Goal: Information Seeking & Learning: Learn about a topic

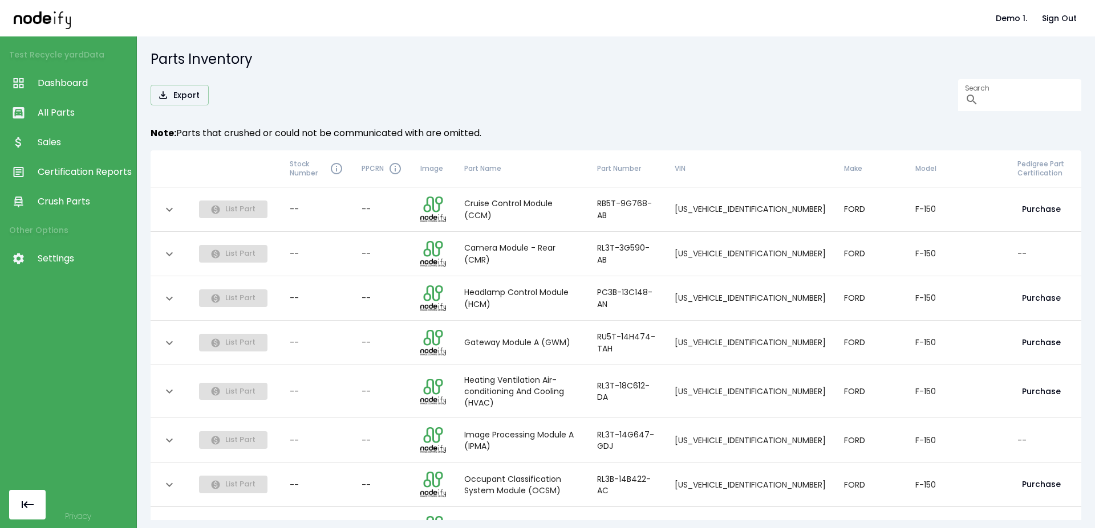
click at [84, 119] on span "All Parts" at bounding box center [84, 113] width 93 height 14
click at [79, 86] on span "Dashboard" at bounding box center [84, 83] width 93 height 14
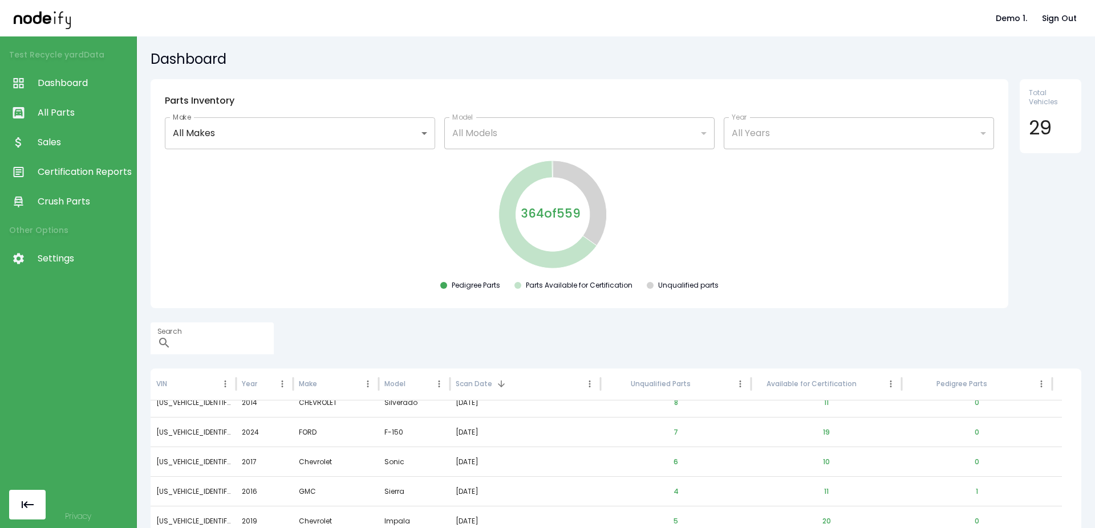
scroll to position [37, 0]
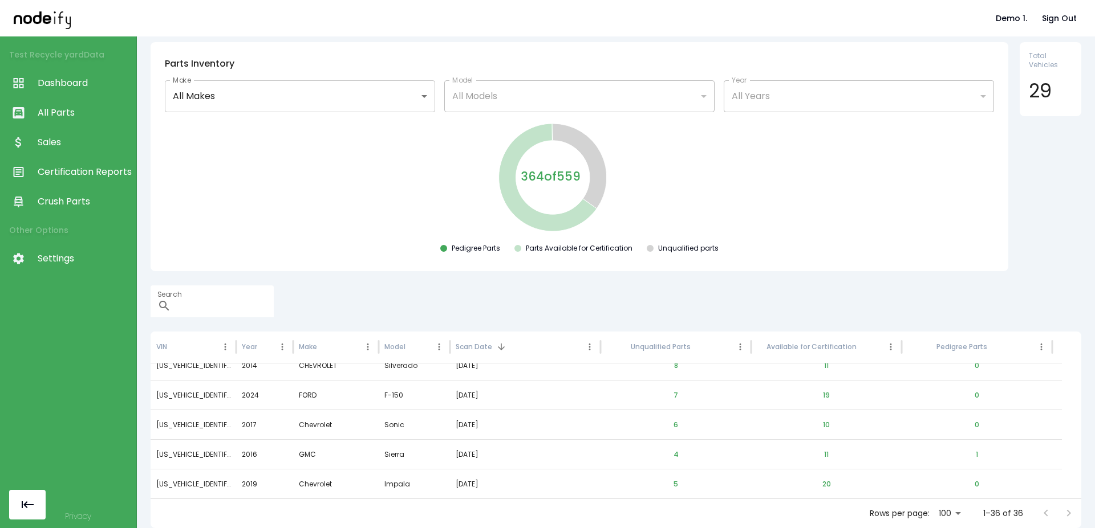
drag, startPoint x: 1062, startPoint y: 473, endPoint x: 1071, endPoint y: 461, distance: 15.0
click at [1055, 429] on div "VIN Year Make Model Scan Date Unqualified Parts Available for Certification Ped…" at bounding box center [615, 430] width 930 height 197
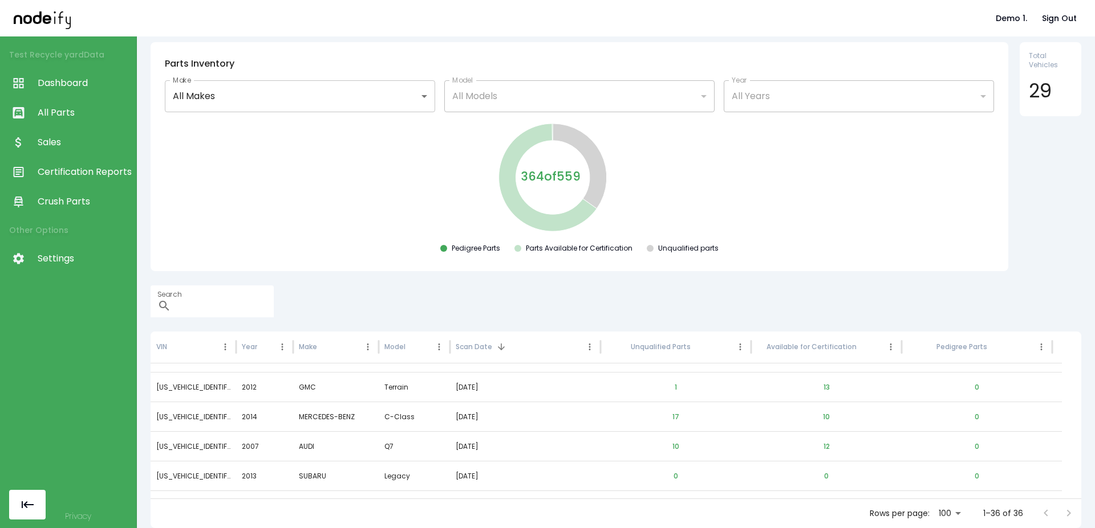
scroll to position [0, 0]
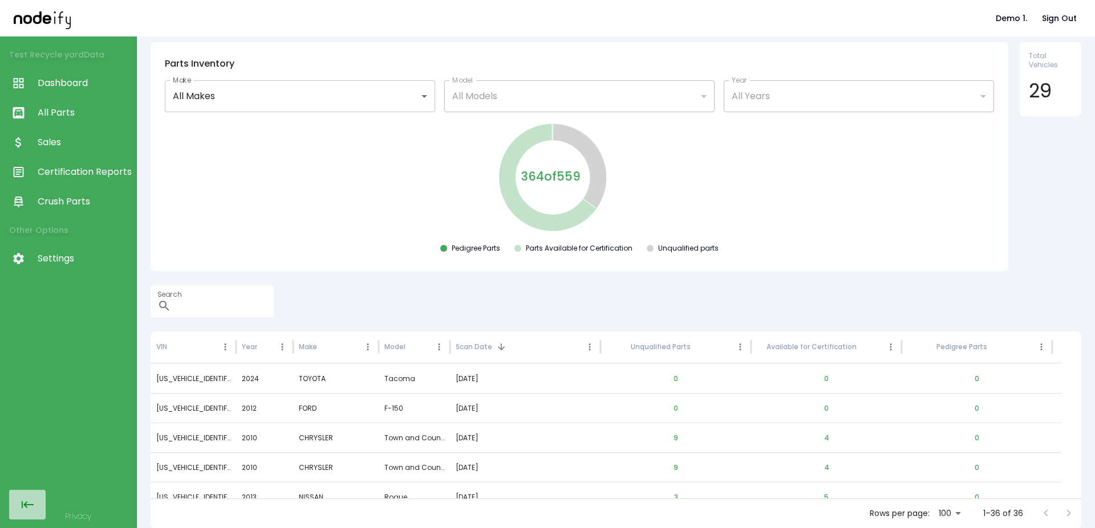
click at [44, 510] on button "button" at bounding box center [27, 505] width 36 height 30
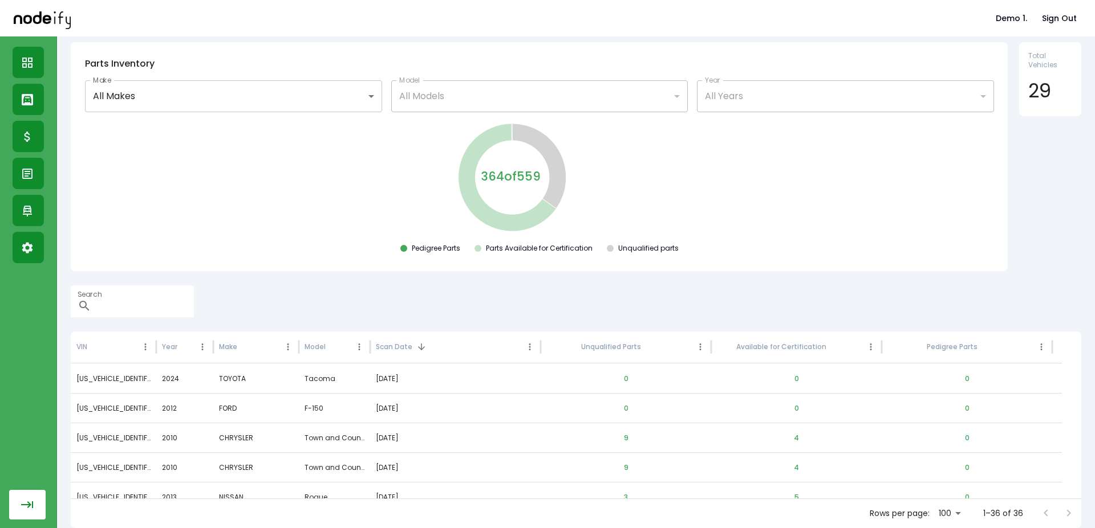
click at [34, 508] on icon "button" at bounding box center [28, 505] width 14 height 14
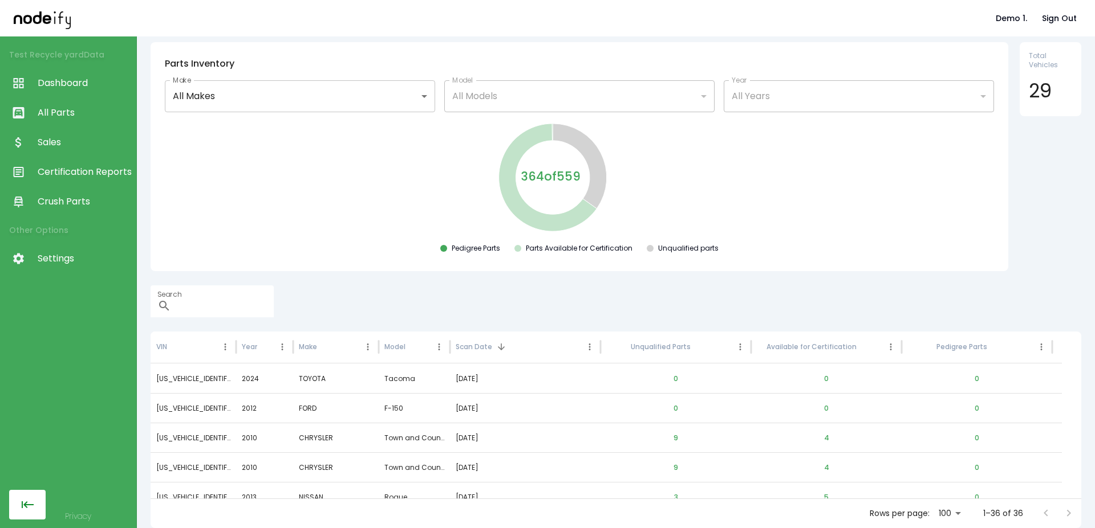
click at [23, 503] on icon "button" at bounding box center [28, 505] width 14 height 14
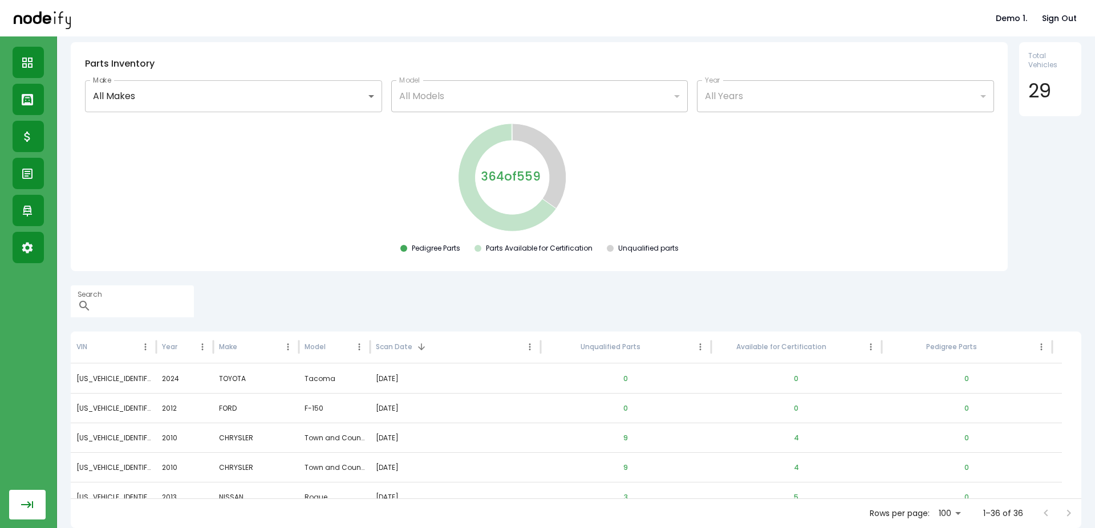
click at [22, 508] on icon "button" at bounding box center [28, 505] width 14 height 14
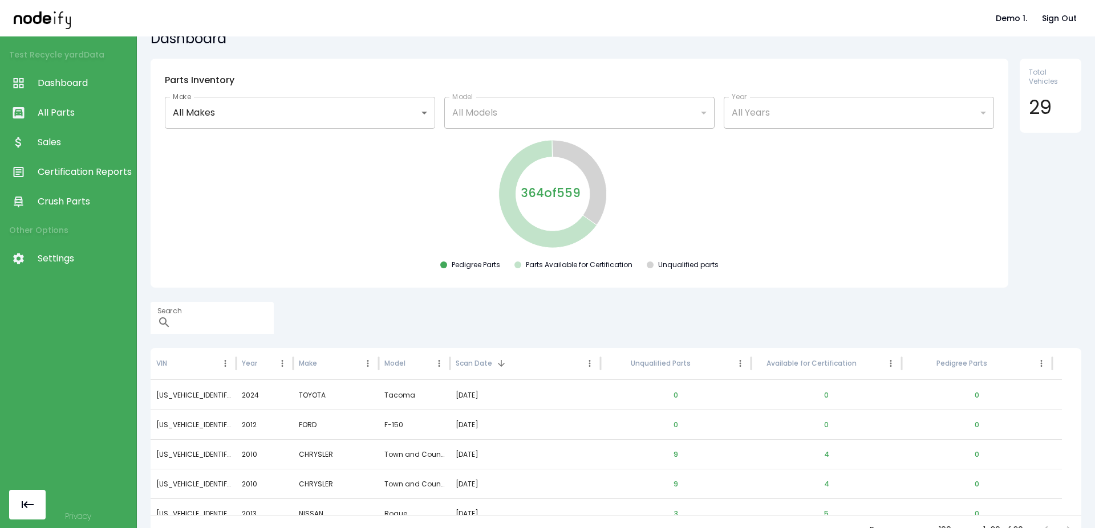
scroll to position [37, 0]
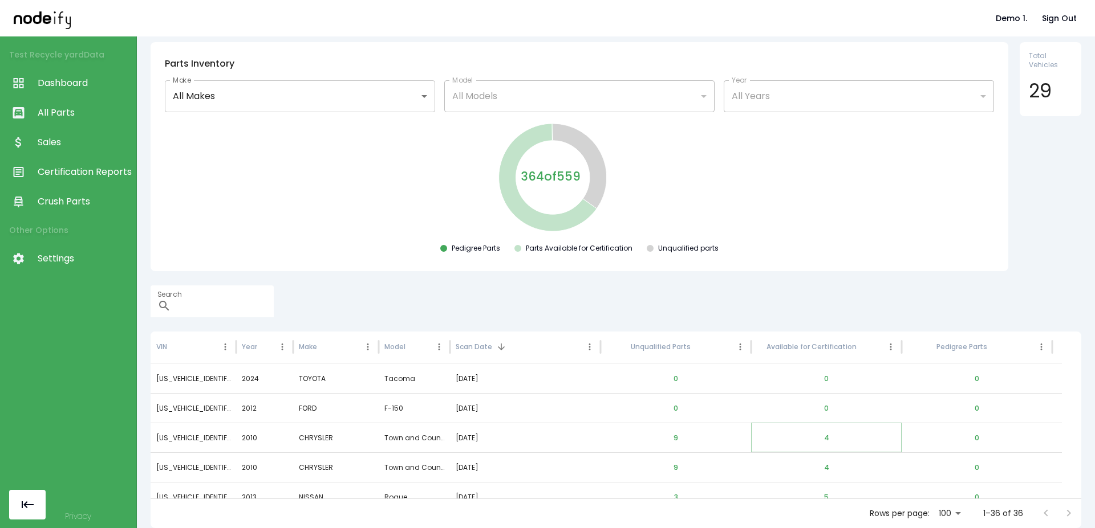
click at [831, 441] on button "4" at bounding box center [826, 438] width 23 height 27
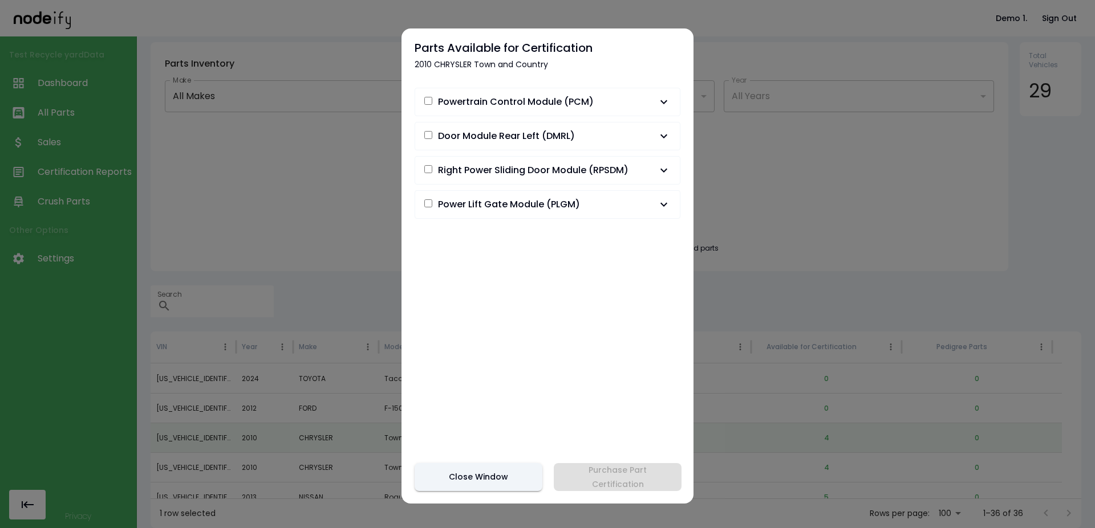
drag, startPoint x: 440, startPoint y: 205, endPoint x: 559, endPoint y: 208, distance: 118.6
click at [555, 208] on span "Power Lift Gate Module (PLGM)" at bounding box center [509, 205] width 142 height 14
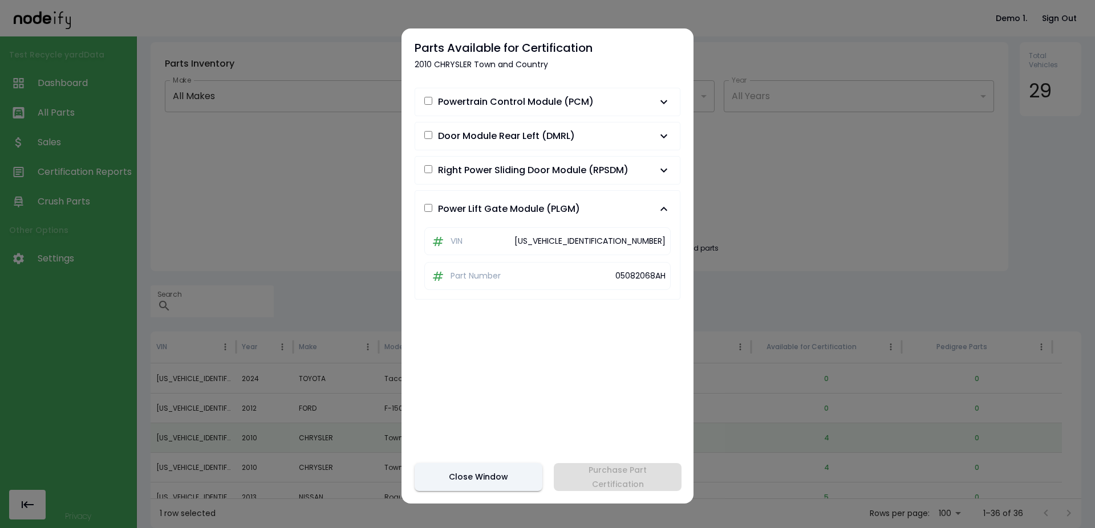
drag, startPoint x: 584, startPoint y: 206, endPoint x: 524, endPoint y: 210, distance: 60.6
click at [524, 210] on span "Power Lift Gate Module (PLGM)" at bounding box center [540, 209] width 233 height 14
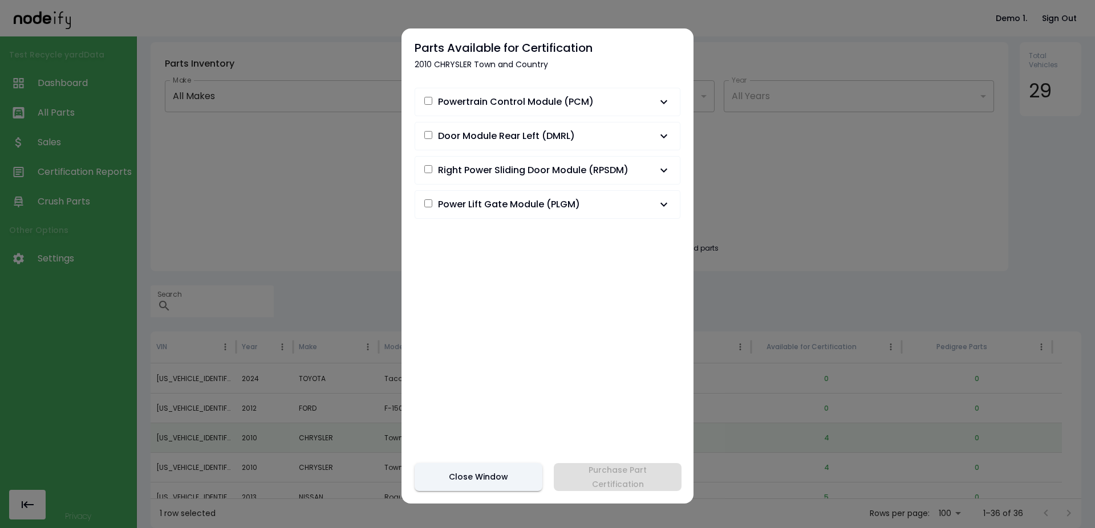
click at [600, 202] on span "Power Lift Gate Module (PLGM)" at bounding box center [540, 205] width 233 height 14
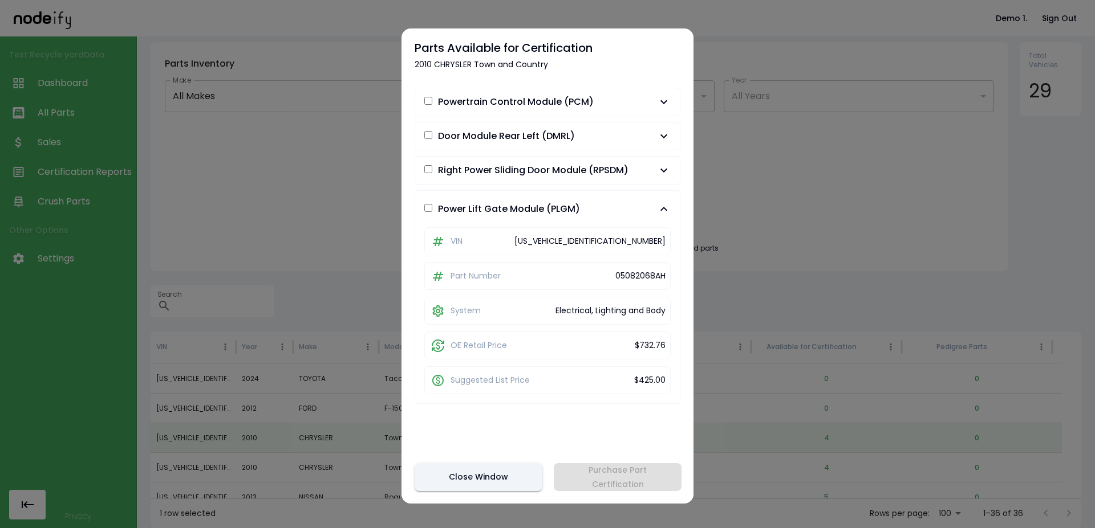
drag, startPoint x: 441, startPoint y: 205, endPoint x: 583, endPoint y: 201, distance: 141.4
click at [609, 221] on button "Power Lift Gate Module (PLGM)" at bounding box center [547, 209] width 265 height 36
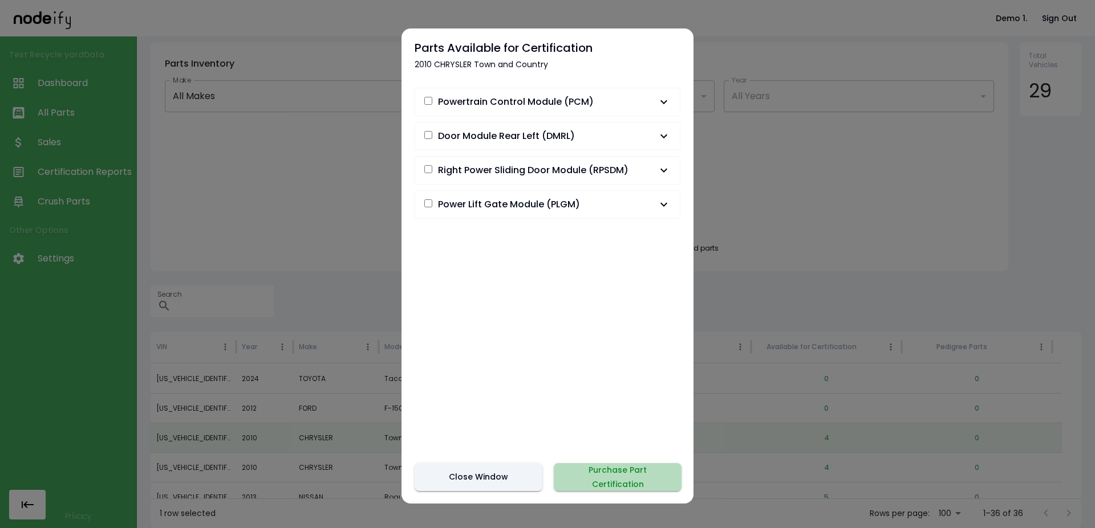
click at [619, 488] on button "Purchase Part Certification" at bounding box center [618, 477] width 128 height 28
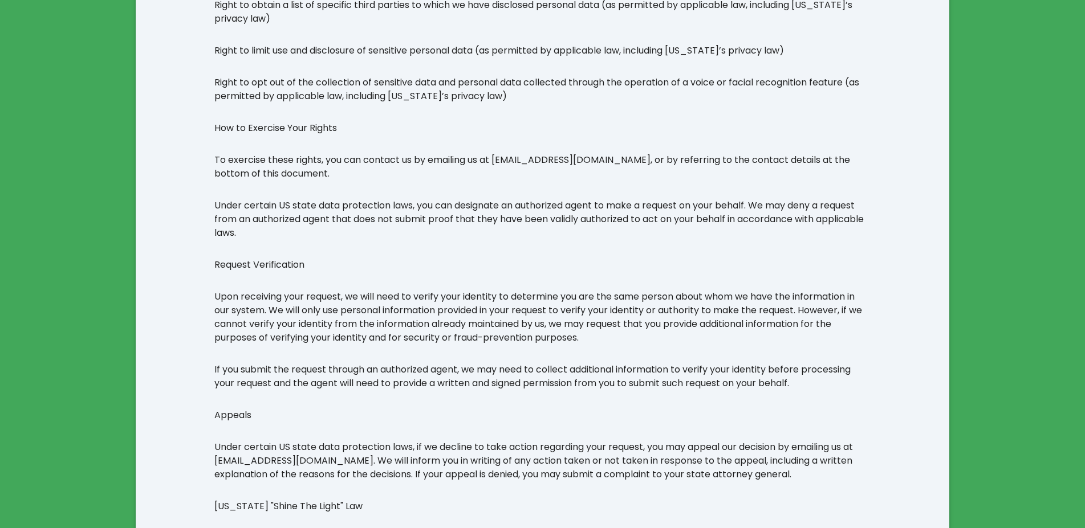
scroll to position [4390, 0]
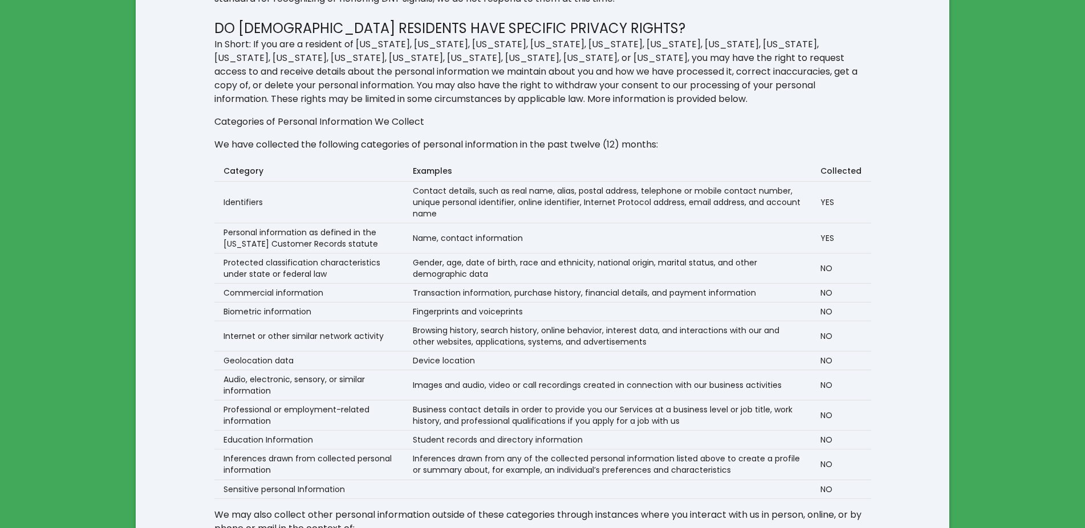
scroll to position [2675, 0]
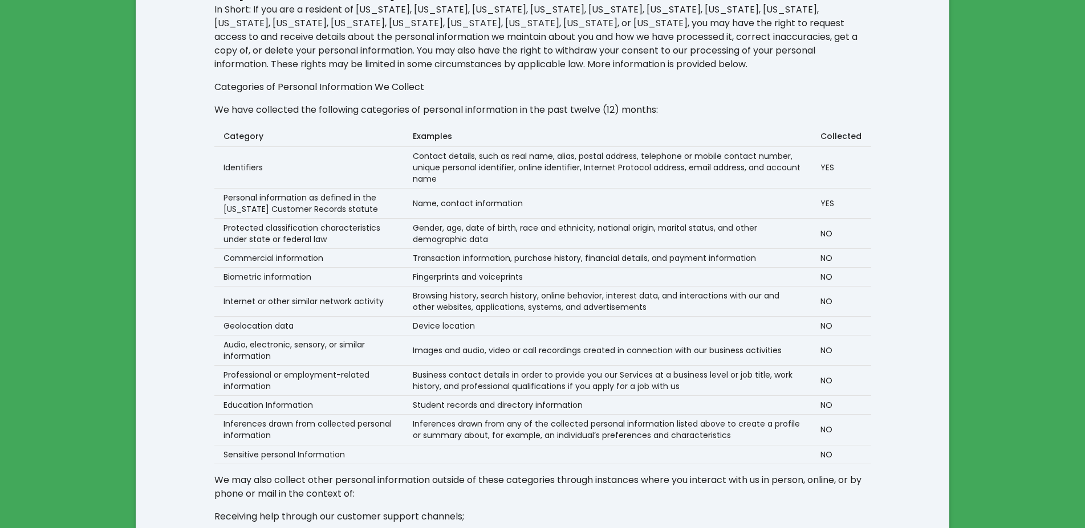
click at [845, 456] on td "NO" at bounding box center [840, 454] width 59 height 19
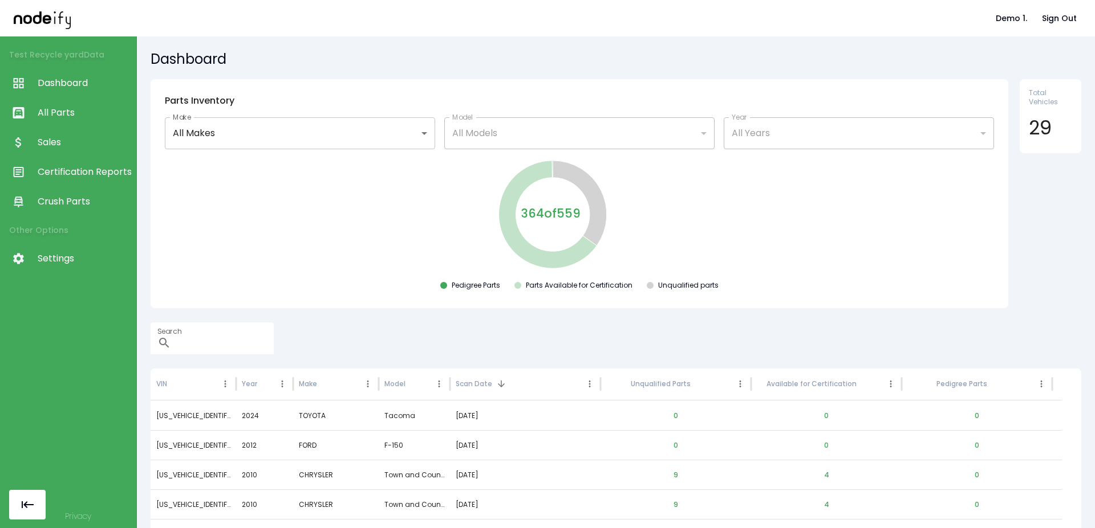
scroll to position [37, 0]
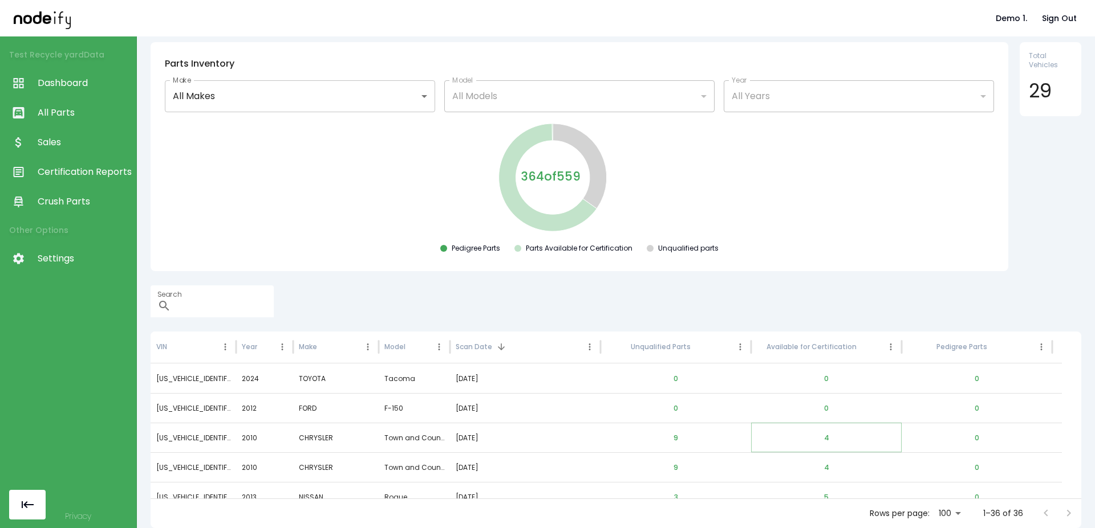
click at [824, 436] on button "4" at bounding box center [826, 438] width 23 height 27
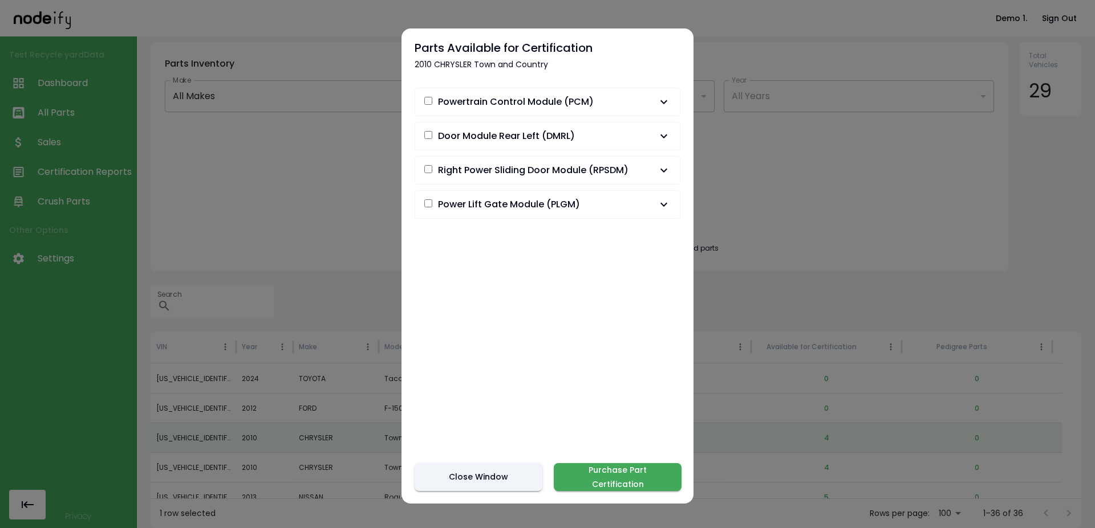
click at [759, 239] on div at bounding box center [547, 264] width 1095 height 528
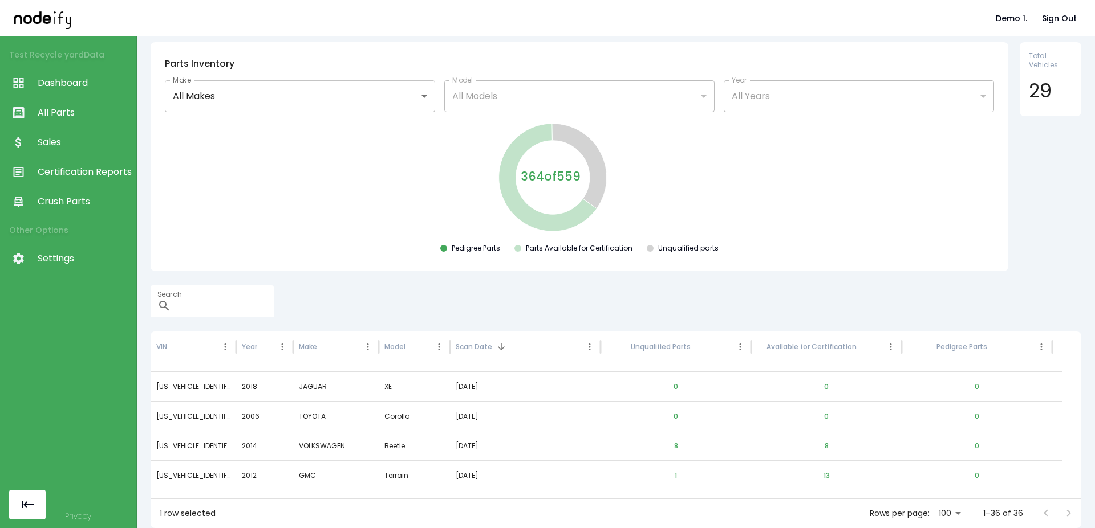
scroll to position [205, 0]
click at [479, 349] on div "Scan Date" at bounding box center [473, 347] width 36 height 10
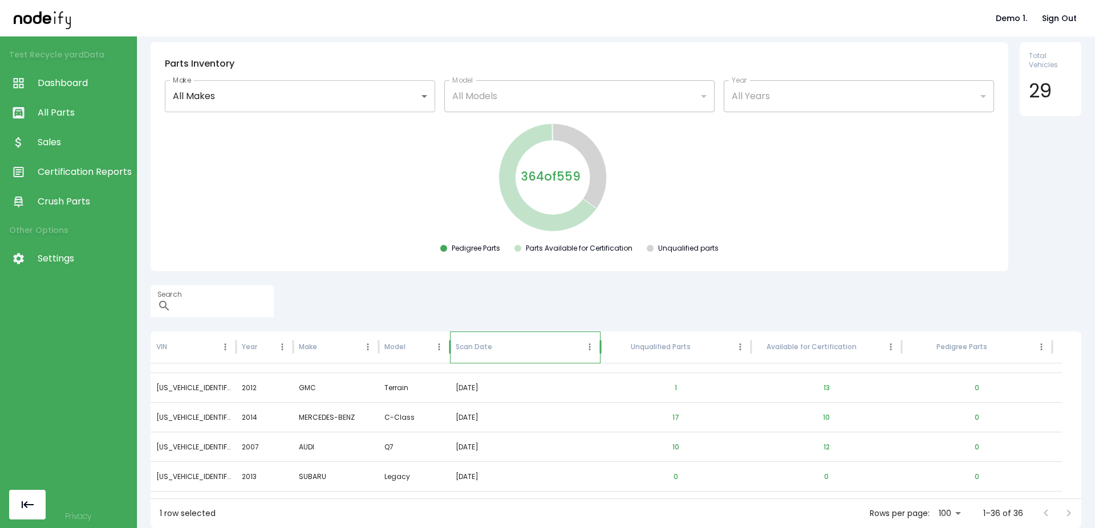
click at [479, 349] on div "Scan Date" at bounding box center [473, 347] width 36 height 10
click at [490, 356] on div "Scan Date" at bounding box center [518, 347] width 126 height 31
click at [498, 303] on div "Search ​" at bounding box center [615, 302] width 930 height 32
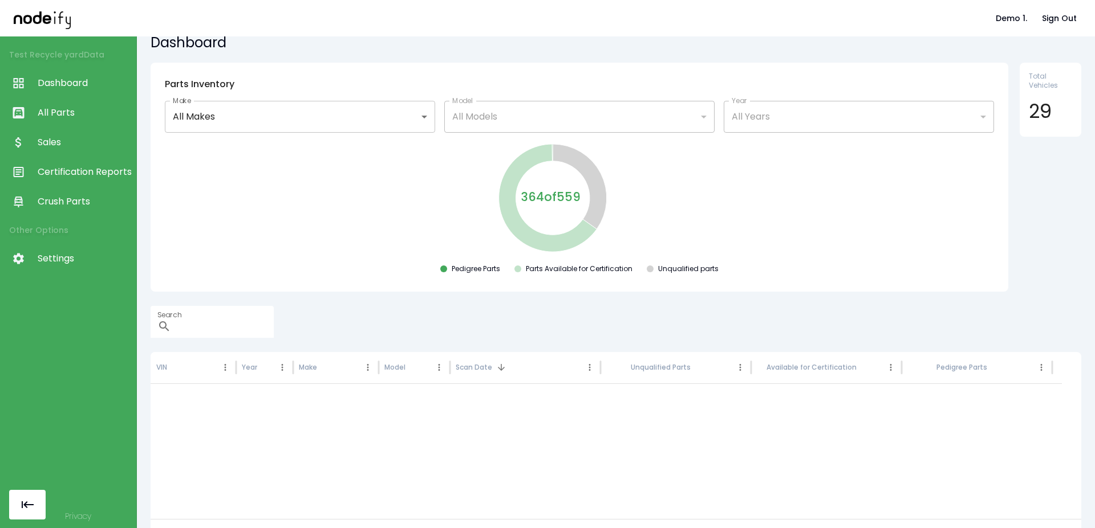
scroll to position [0, 0]
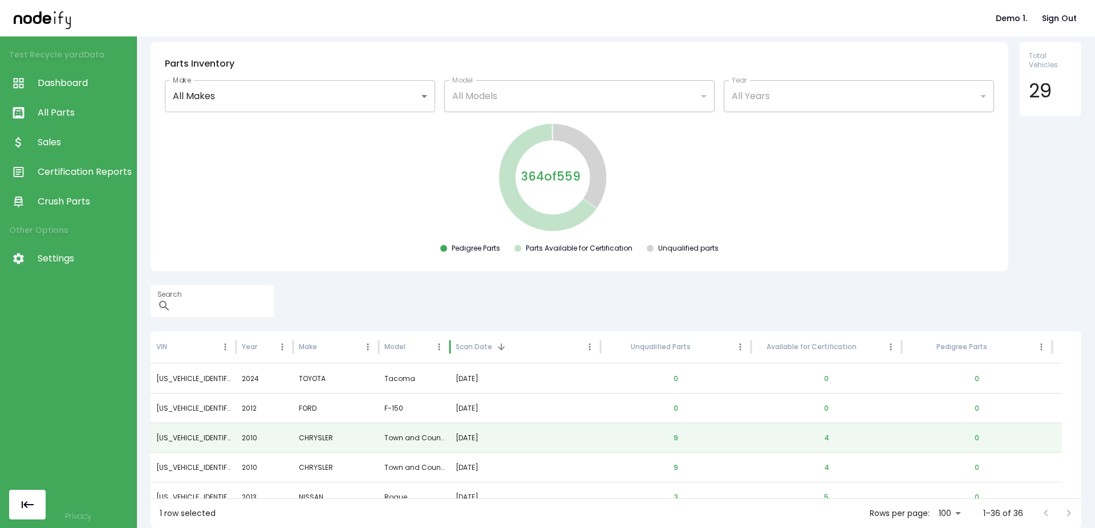
drag, startPoint x: 448, startPoint y: 353, endPoint x: 539, endPoint y: 357, distance: 91.3
click at [539, 357] on div "VIN Year Make Model Scan Date Unqualified Parts Available for Certification Ped…" at bounding box center [605, 348] width 911 height 32
drag, startPoint x: 450, startPoint y: 347, endPoint x: 522, endPoint y: 354, distance: 72.2
click at [522, 354] on div "VIN Year Make Model Scan Date Unqualified Parts Available for Certification Ped…" at bounding box center [605, 348] width 911 height 32
drag, startPoint x: 451, startPoint y: 347, endPoint x: 489, endPoint y: 349, distance: 37.7
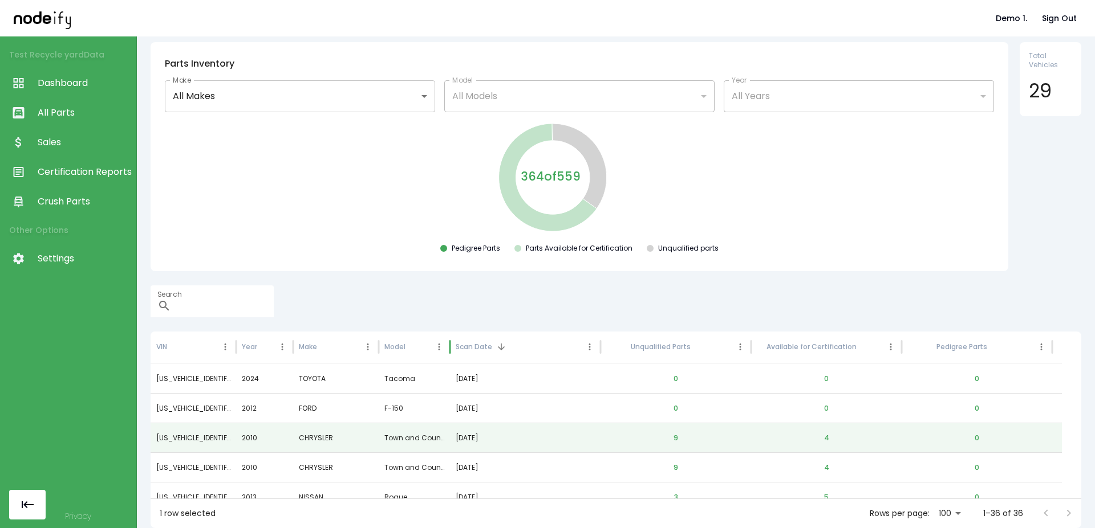
click at [489, 349] on div "VIN Year Make Model Scan Date Unqualified Parts Available for Certification Ped…" at bounding box center [605, 348] width 911 height 32
click at [450, 305] on div "Search ​" at bounding box center [615, 302] width 930 height 32
click at [353, 295] on div "Search ​" at bounding box center [615, 302] width 930 height 32
click at [674, 376] on button "0" at bounding box center [675, 378] width 23 height 27
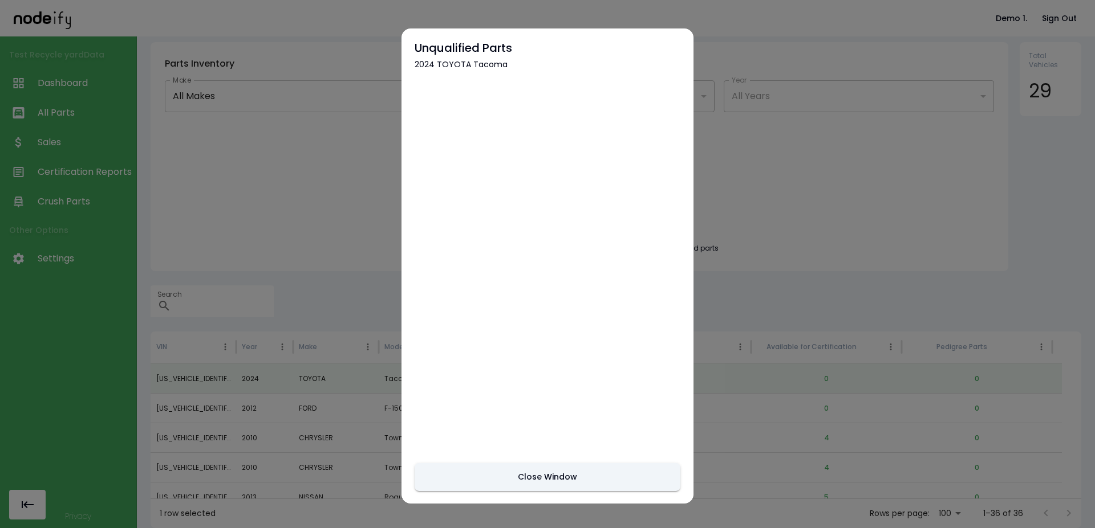
click at [349, 228] on div at bounding box center [547, 264] width 1095 height 528
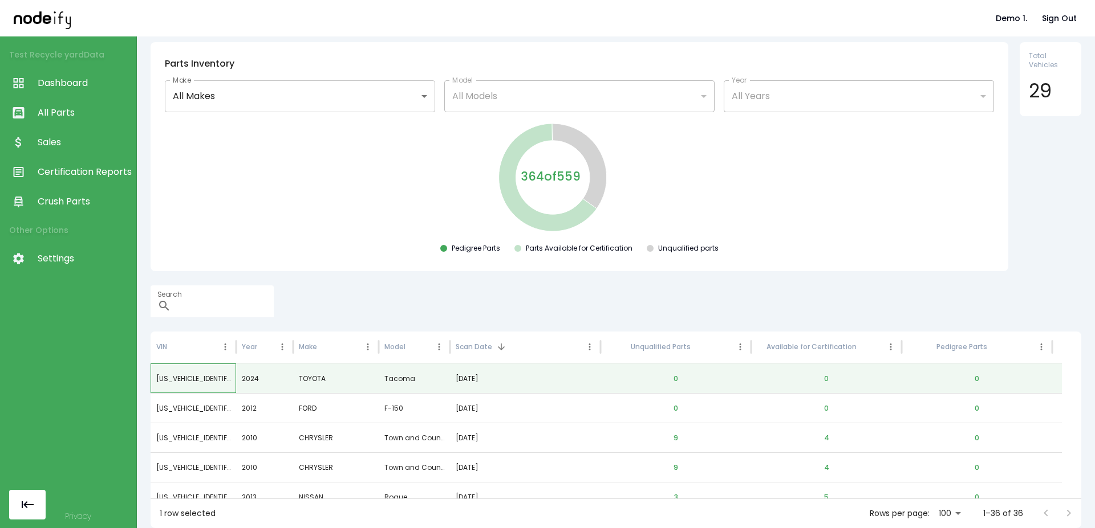
click at [177, 377] on div "[US_VEHICLE_IDENTIFICATION_NUMBER]" at bounding box center [193, 379] width 86 height 30
copy div "[US_VEHICLE_IDENTIFICATION_NUMBER]"
click at [244, 310] on input "Search" at bounding box center [225, 302] width 98 height 32
paste input "**********"
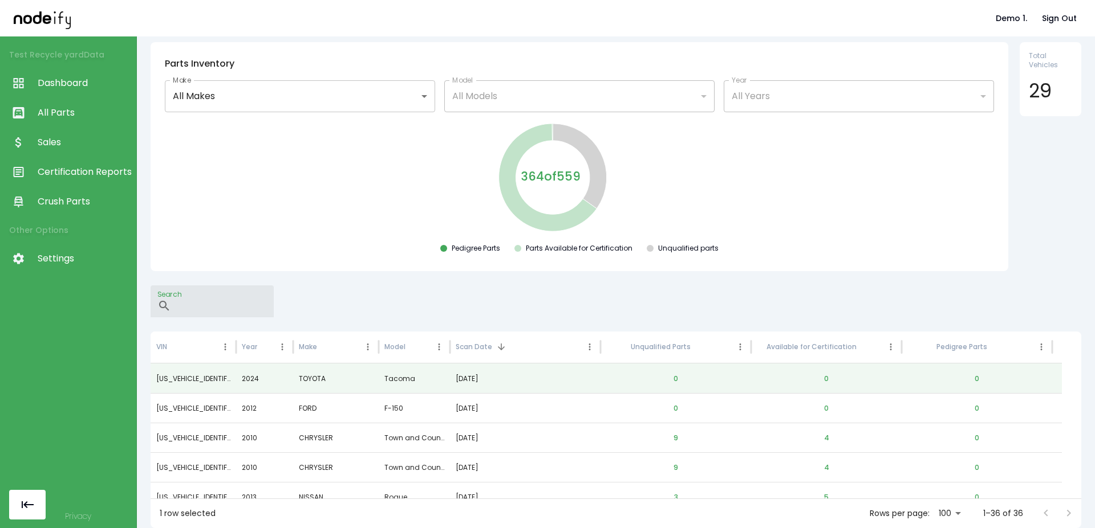
type input "**********"
click at [272, 275] on div "**********" at bounding box center [615, 251] width 930 height 418
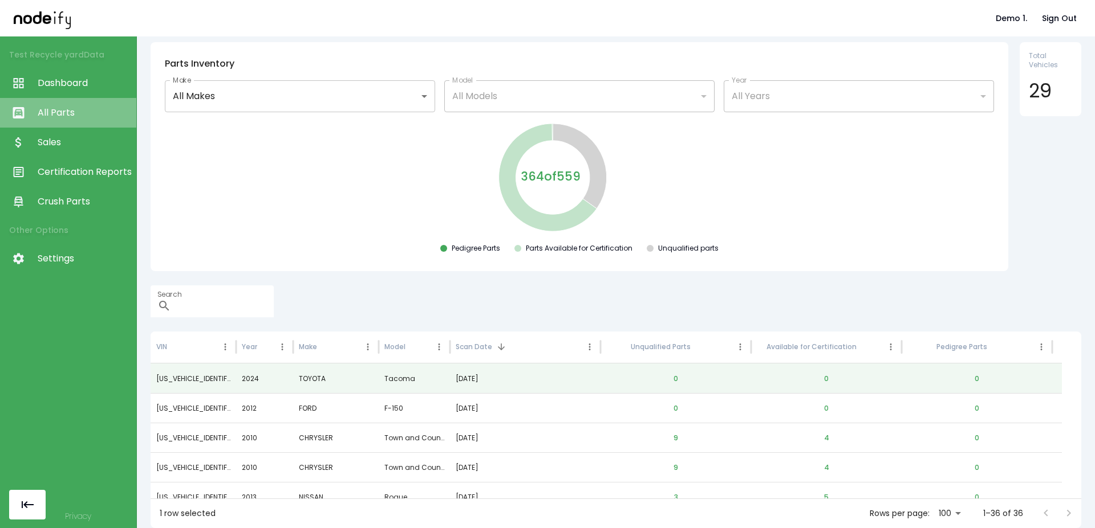
click at [66, 114] on span "All Parts" at bounding box center [84, 113] width 93 height 14
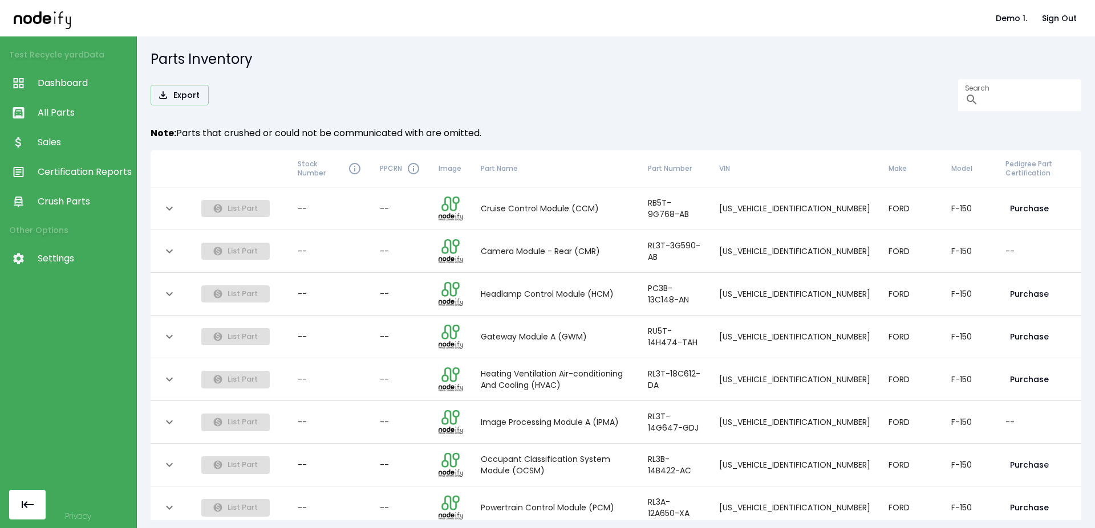
click at [782, 216] on td "[US_VEHICLE_IDENTIFICATION_NUMBER]" at bounding box center [794, 209] width 169 height 43
click at [782, 211] on td "[US_VEHICLE_IDENTIFICATION_NUMBER]" at bounding box center [794, 209] width 169 height 43
copy td "[US_VEHICLE_IDENTIFICATION_NUMBER]"
click at [958, 96] on div "Search ​" at bounding box center [1019, 95] width 123 height 32
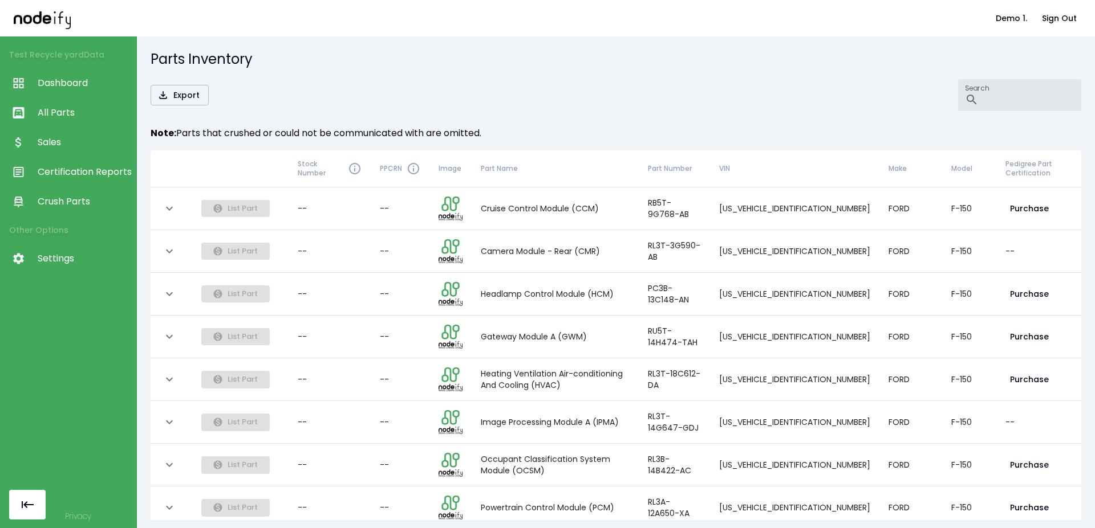
click at [983, 106] on input "Search" at bounding box center [1032, 95] width 98 height 32
paste input "**********"
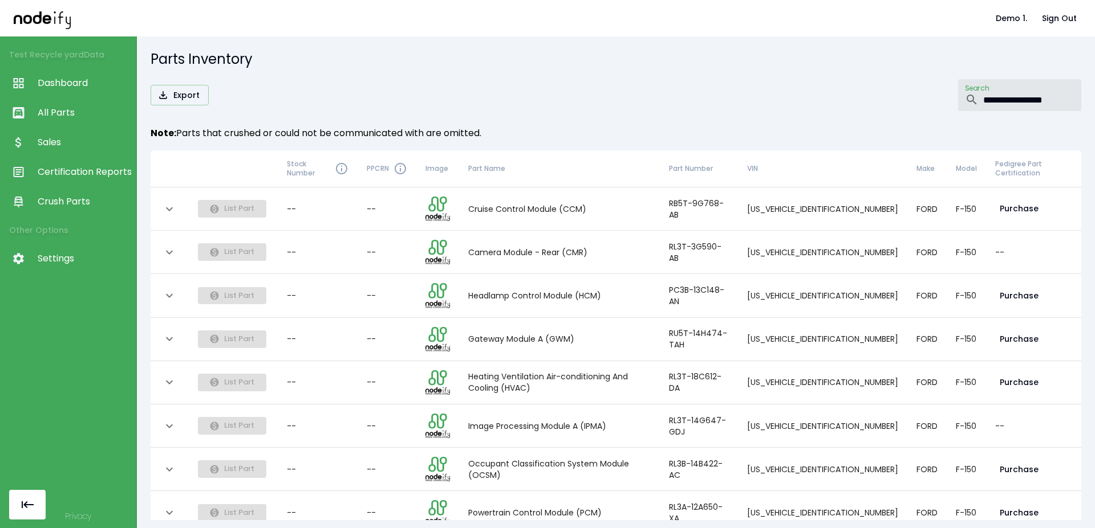
type input "**********"
click at [695, 132] on h6 "Note: Parts that crushed or could not be communicated with are omitted." at bounding box center [615, 133] width 930 height 16
click at [54, 97] on link "Dashboard" at bounding box center [68, 83] width 136 height 30
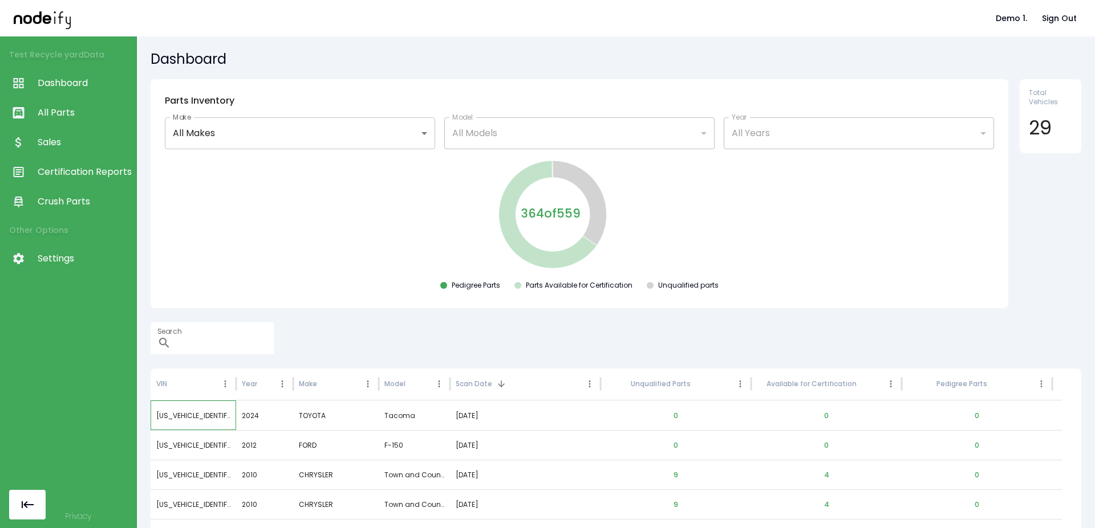
click at [189, 410] on div "[US_VEHICLE_IDENTIFICATION_NUMBER]" at bounding box center [193, 416] width 86 height 30
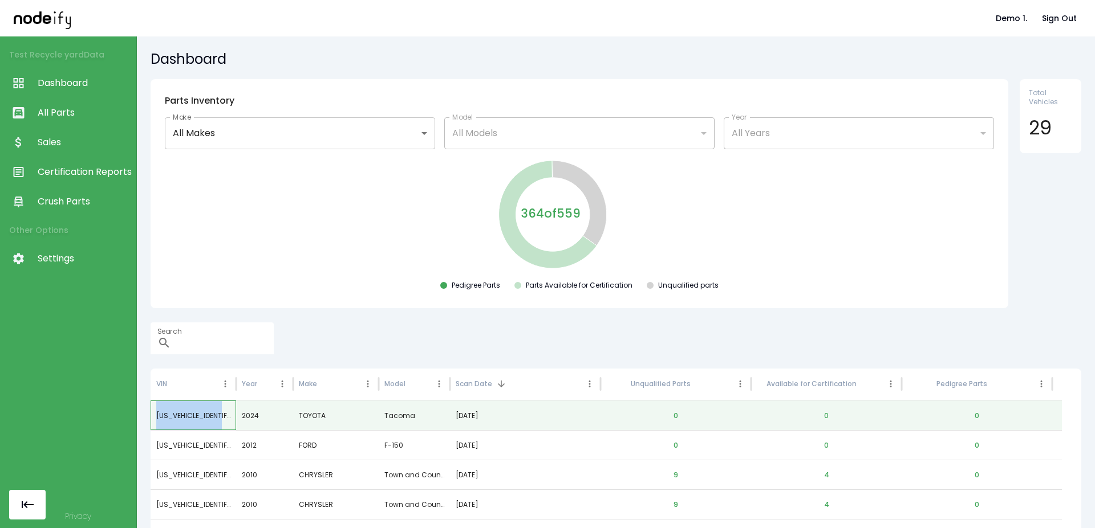
click at [189, 410] on div "[US_VEHICLE_IDENTIFICATION_NUMBER]" at bounding box center [193, 416] width 86 height 30
copy div "[US_VEHICLE_IDENTIFICATION_NUMBER]"
click at [214, 346] on input "Search" at bounding box center [225, 339] width 98 height 32
paste input "**********"
type input "**********"
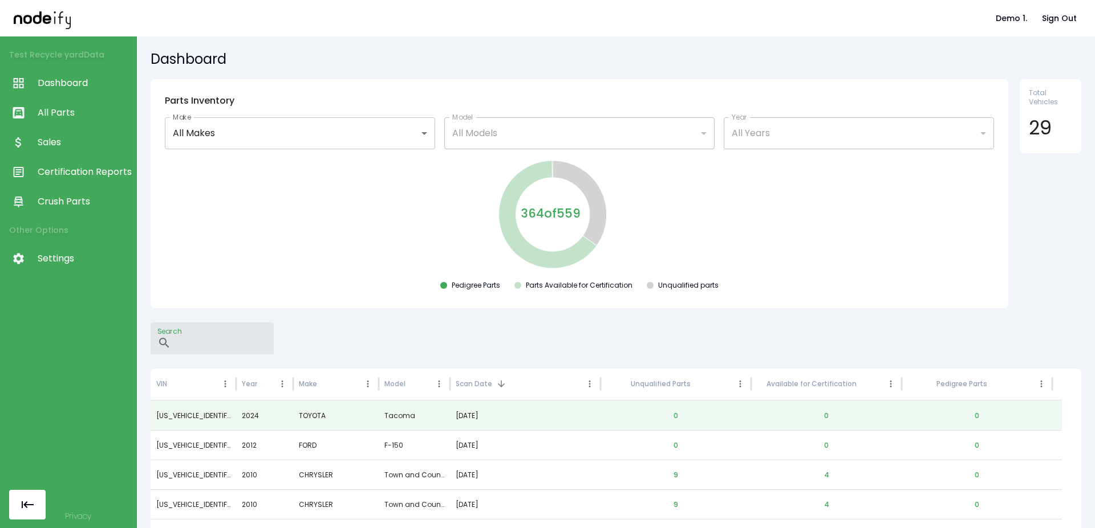
paste input "**********"
type input "**********"
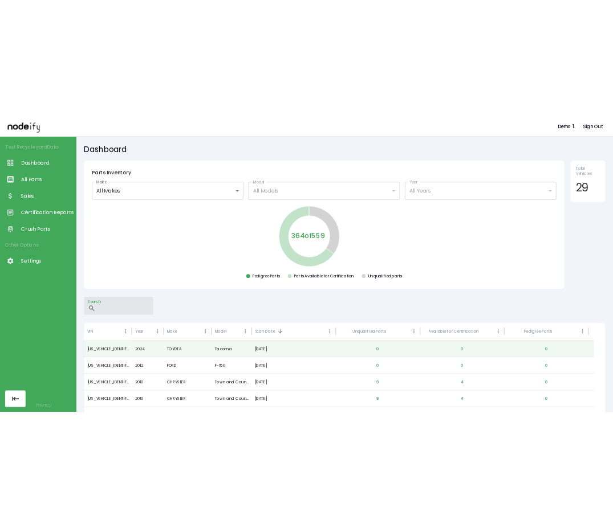
scroll to position [37, 0]
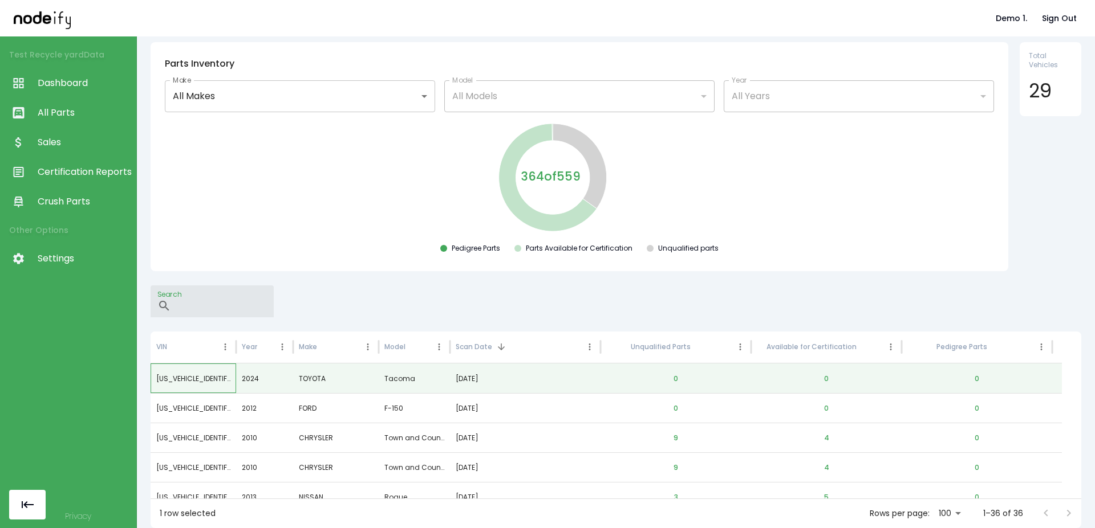
click at [205, 388] on div "[US_VEHICLE_IDENTIFICATION_NUMBER]" at bounding box center [193, 379] width 86 height 30
click at [205, 382] on div "[US_VEHICLE_IDENTIFICATION_NUMBER]" at bounding box center [193, 379] width 86 height 30
copy div "[US_VEHICLE_IDENTIFICATION_NUMBER]"
click at [230, 308] on input "Search" at bounding box center [225, 302] width 98 height 32
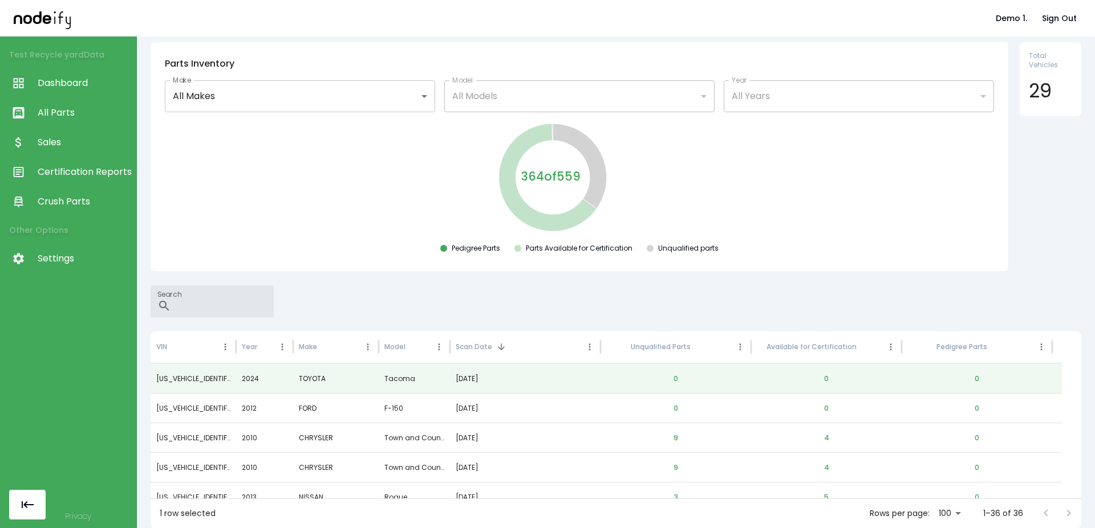
paste input "**********"
type input "**********"
click at [43, 392] on div "Test Recycle yard Data Dashboard All Parts Sales Certification Reports Crush Pa…" at bounding box center [68, 264] width 137 height 528
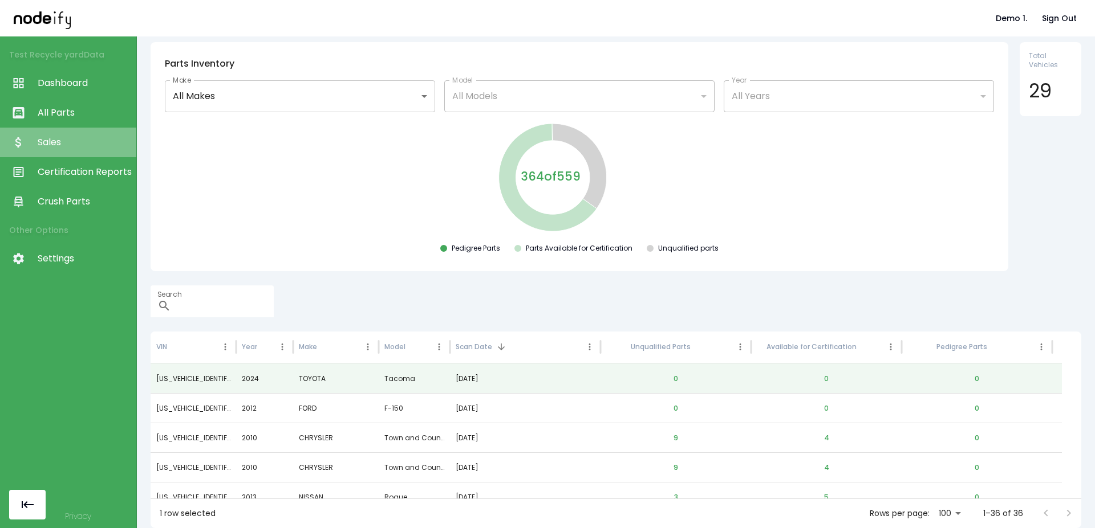
click at [73, 128] on link "Sales" at bounding box center [68, 143] width 136 height 30
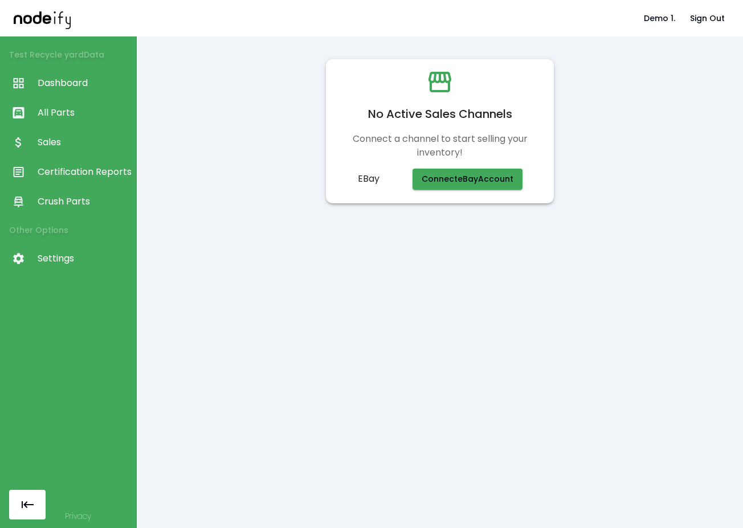
click at [273, 465] on div "No Active Sales Channels Connect a channel to start selling your inventory! eBa…" at bounding box center [440, 282] width 607 height 492
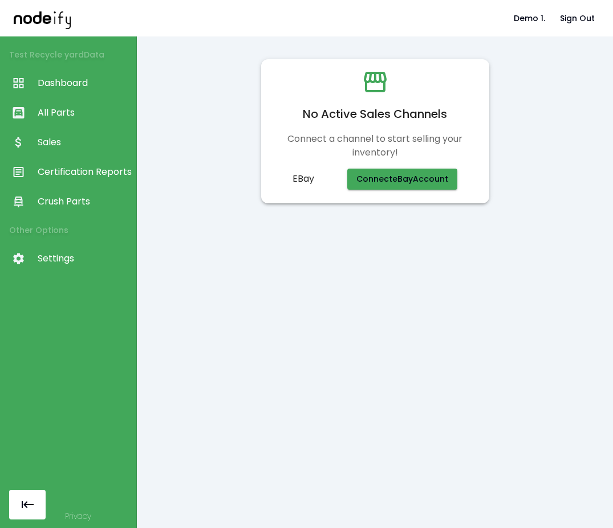
click at [511, 139] on div "No Active Sales Channels Connect a channel to start selling your inventory! eBa…" at bounding box center [374, 131] width 449 height 162
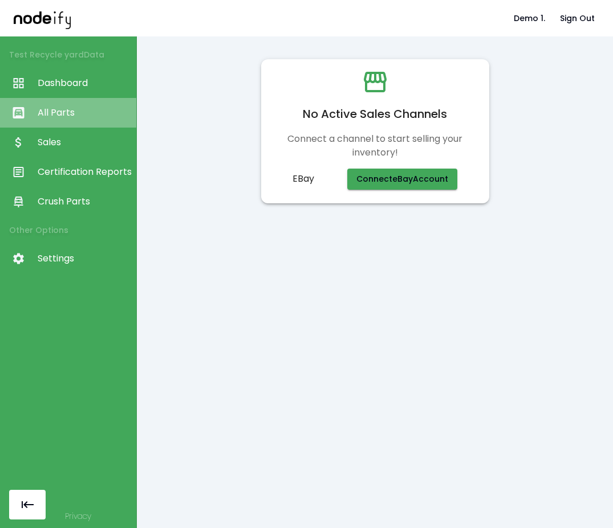
click at [105, 116] on span "All Parts" at bounding box center [84, 113] width 93 height 14
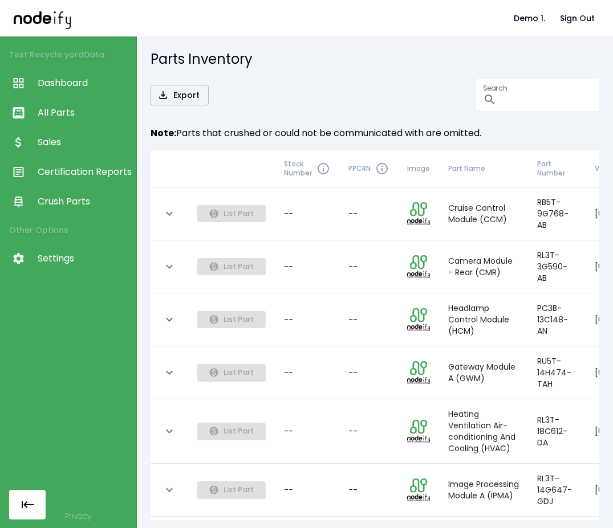
click at [71, 80] on span "Dashboard" at bounding box center [84, 83] width 93 height 14
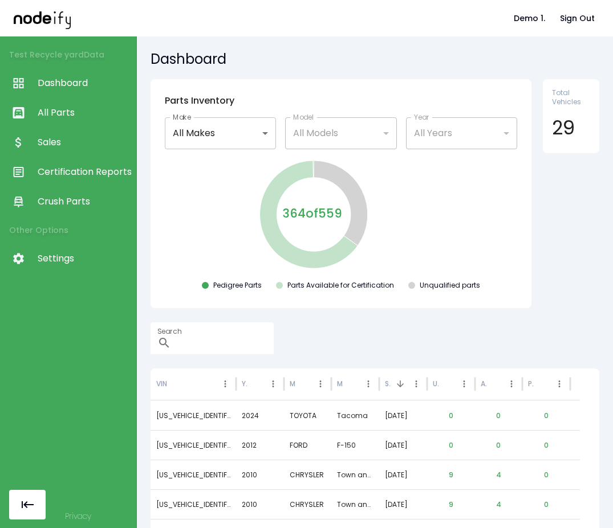
click at [76, 148] on span "Sales" at bounding box center [84, 143] width 93 height 14
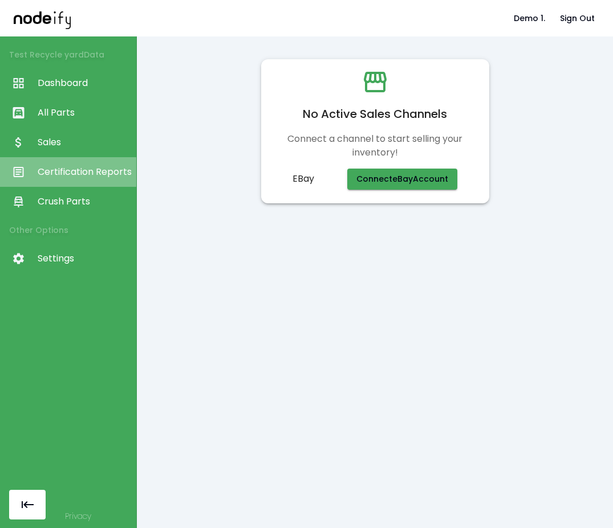
click at [83, 173] on span "Certification Reports" at bounding box center [84, 172] width 93 height 14
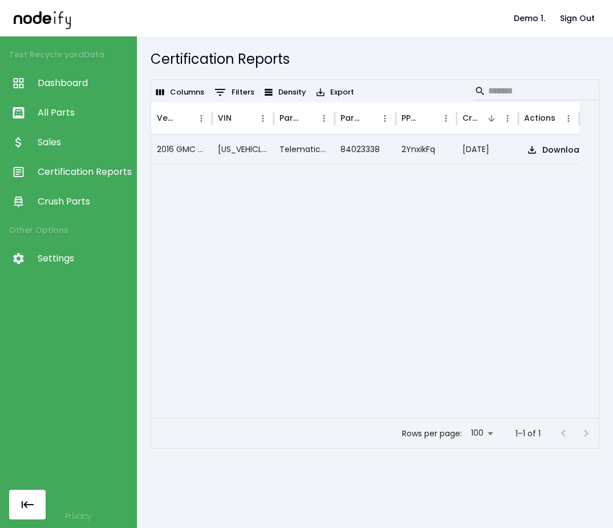
click at [82, 208] on span "Crush Parts" at bounding box center [84, 202] width 93 height 14
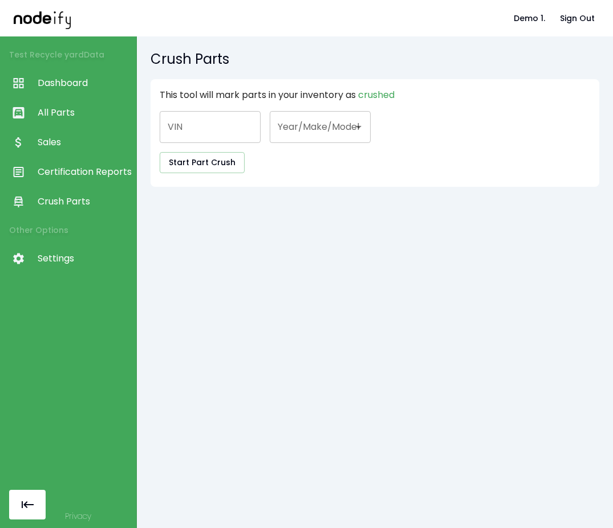
click at [72, 257] on span "Settings" at bounding box center [84, 259] width 93 height 14
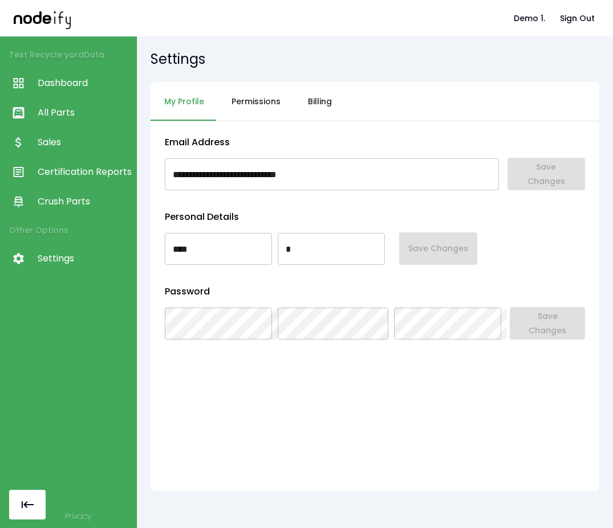
click at [89, 142] on span "Sales" at bounding box center [84, 143] width 93 height 14
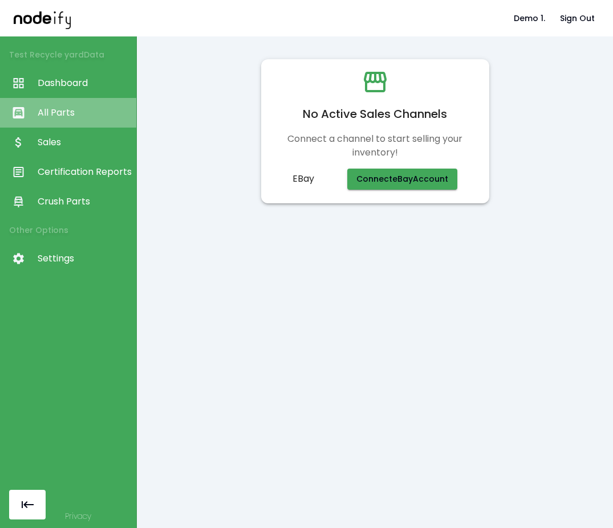
click at [88, 118] on span "All Parts" at bounding box center [84, 113] width 93 height 14
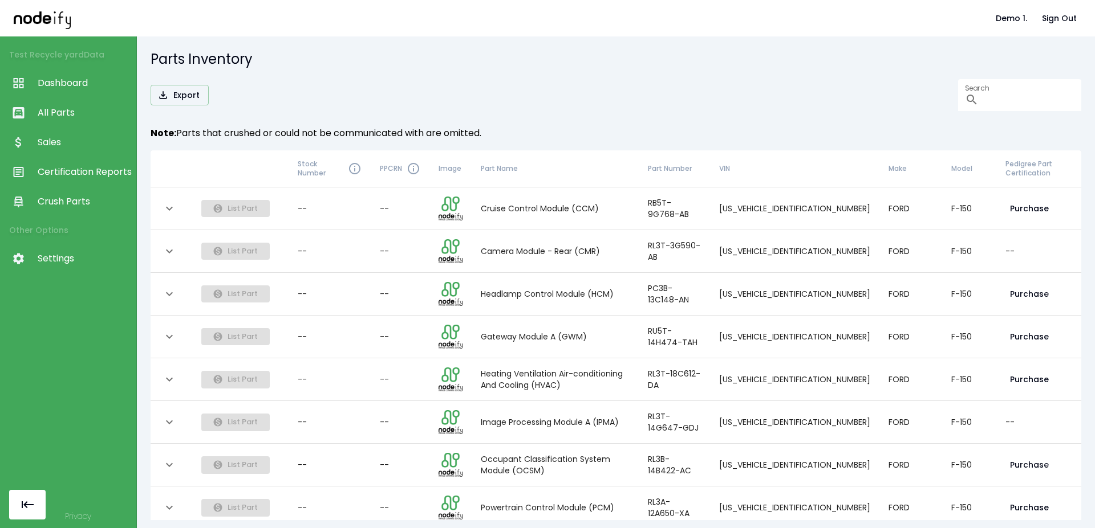
click at [355, 82] on div "Export Search ​" at bounding box center [615, 95] width 930 height 32
click at [612, 170] on th "Make" at bounding box center [910, 168] width 63 height 37
click at [361, 172] on icon "collapsible table" at bounding box center [355, 169] width 14 height 14
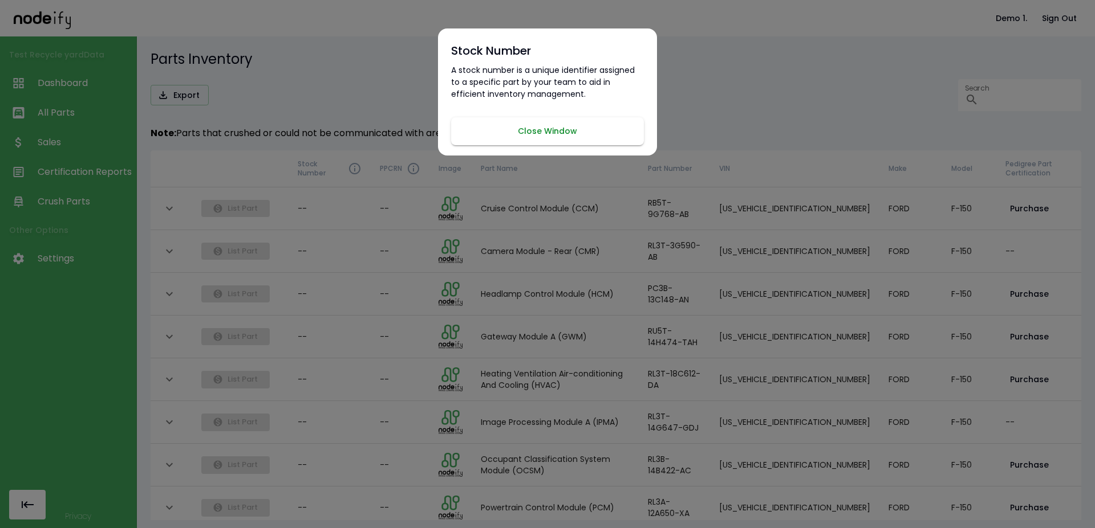
click at [522, 135] on button "Close Window" at bounding box center [547, 131] width 193 height 28
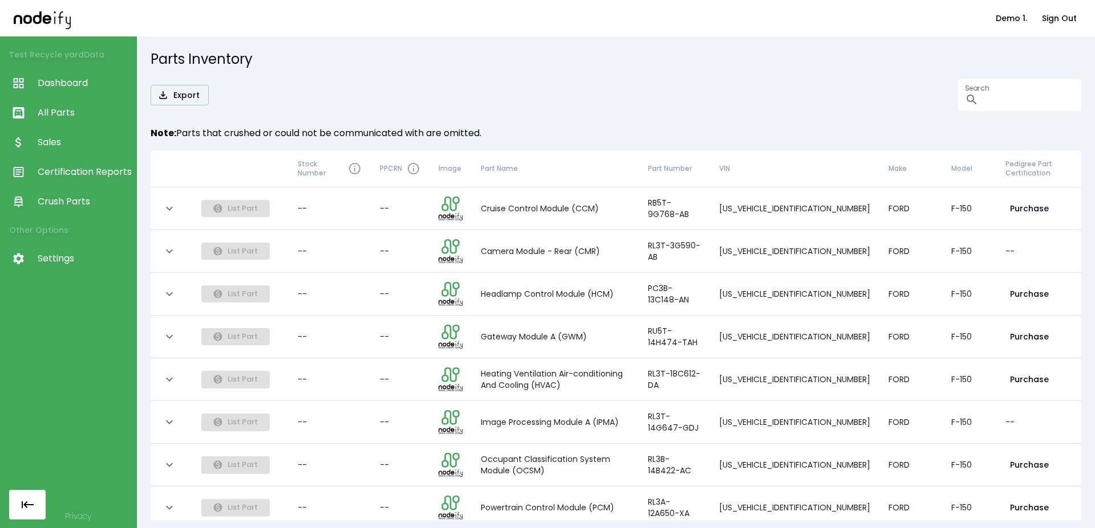
click at [58, 347] on div "Test Recycle yard Data Dashboard All Parts Sales Certification Reports Crush Pa…" at bounding box center [68, 264] width 137 height 528
